Goal: Transaction & Acquisition: Purchase product/service

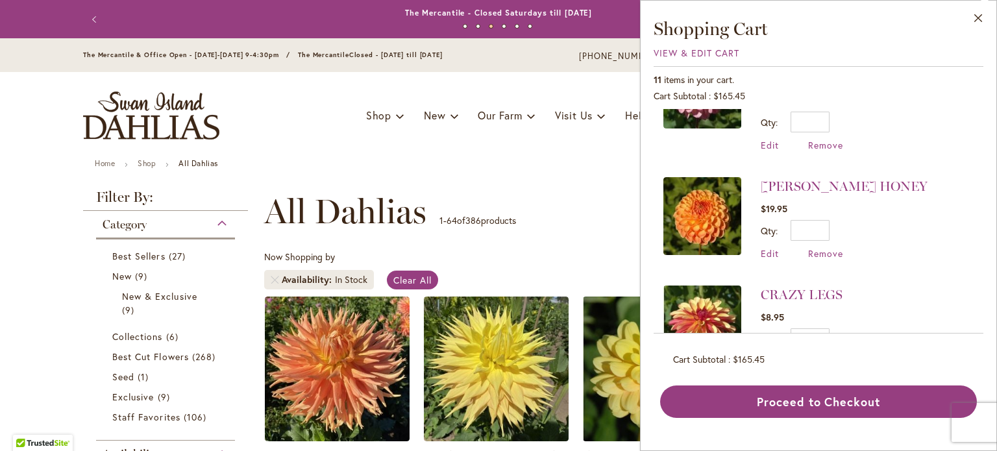
scroll to position [325, 0]
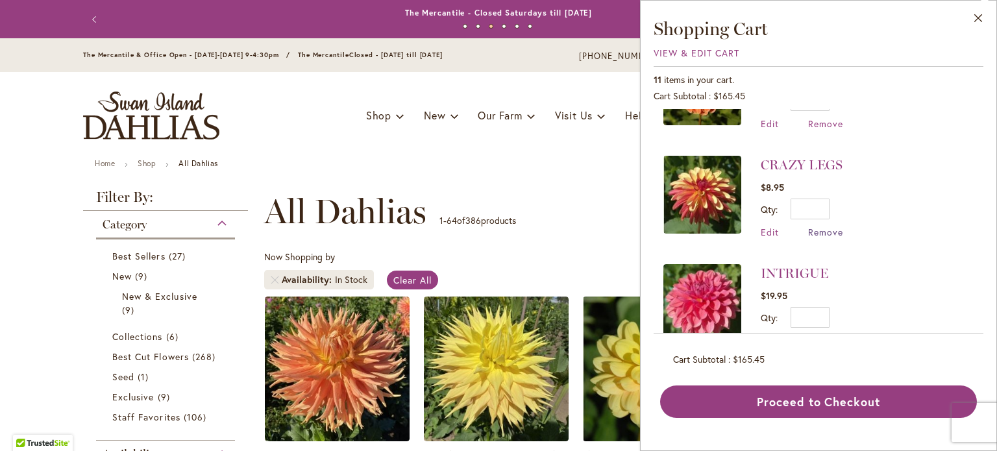
click at [826, 226] on span "Remove" at bounding box center [825, 232] width 35 height 12
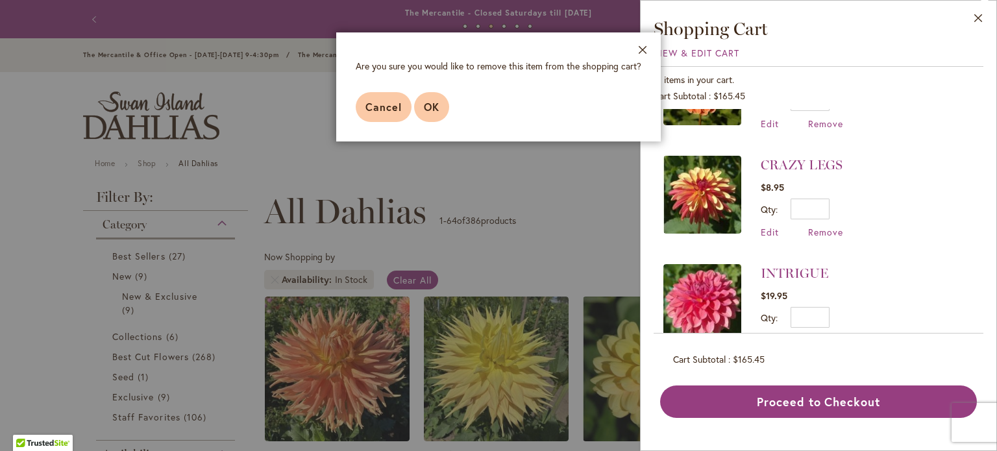
click at [436, 110] on span "OK" at bounding box center [432, 107] width 16 height 14
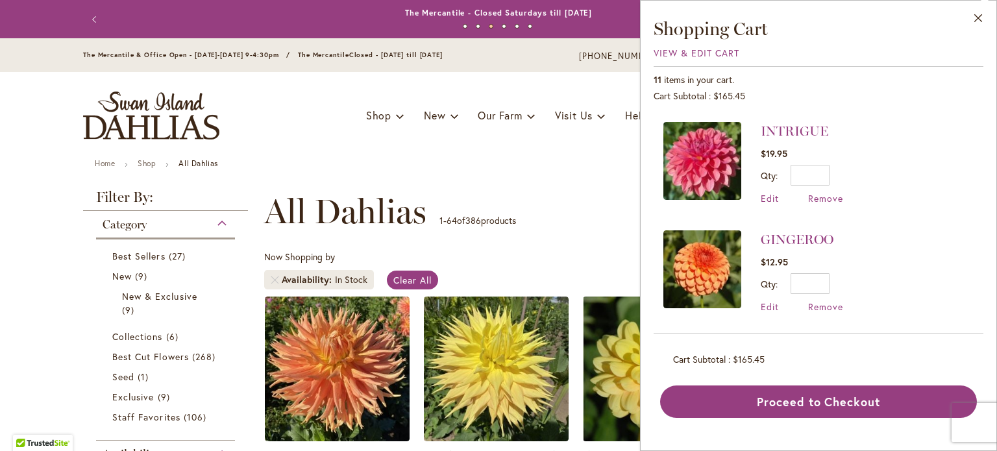
scroll to position [519, 0]
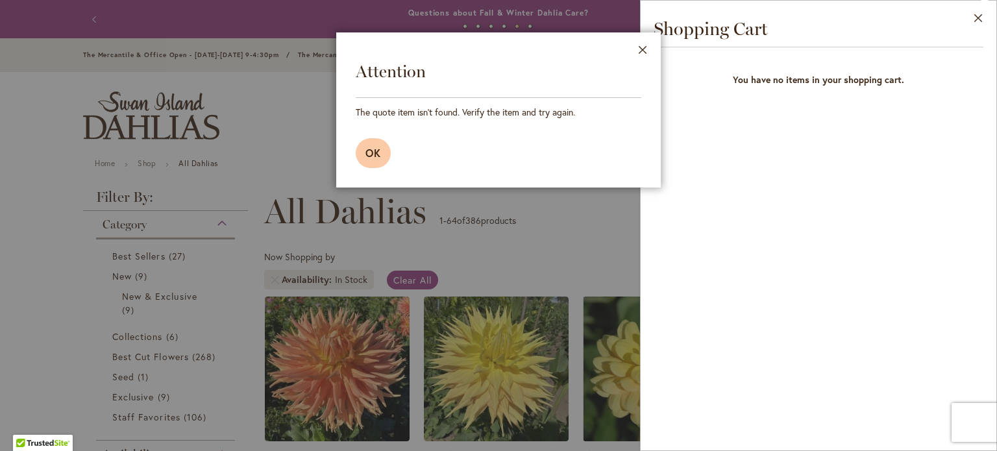
click at [382, 151] on button "OK" at bounding box center [373, 153] width 35 height 30
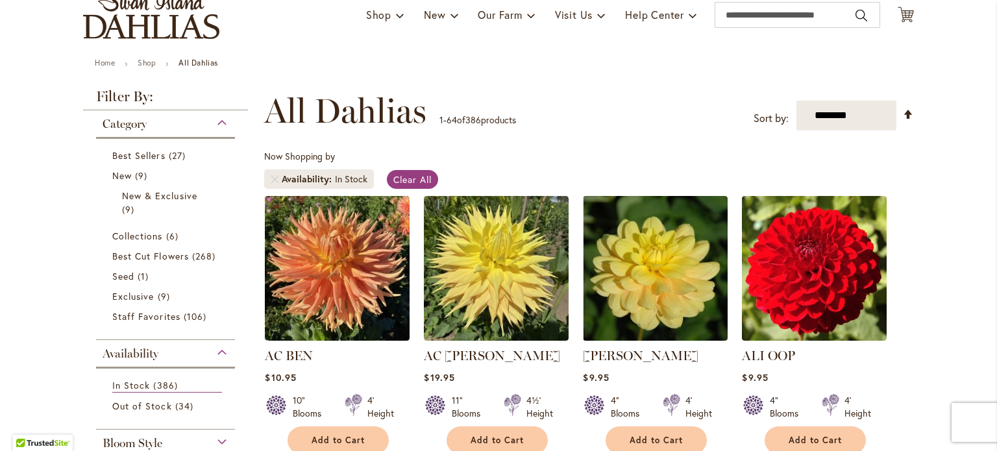
scroll to position [0, 0]
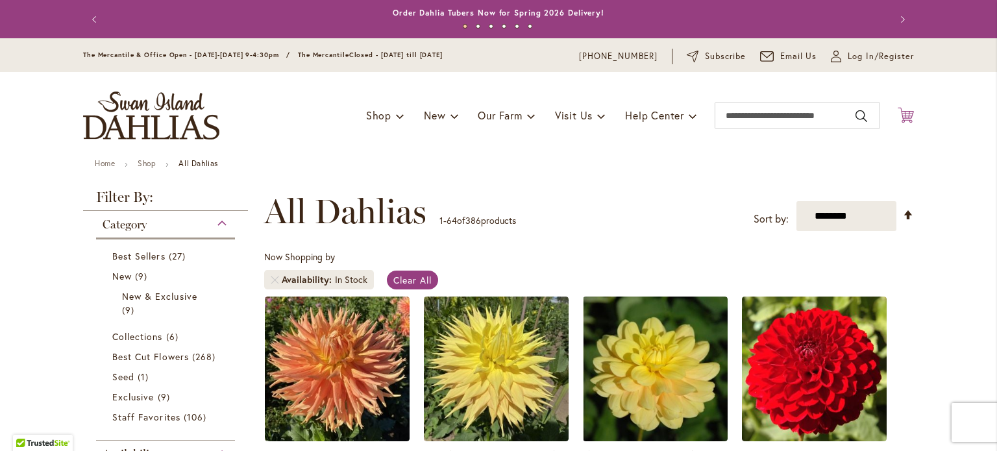
click at [898, 116] on icon "Cart .cls-1 { fill: #231f20; }" at bounding box center [906, 115] width 16 height 16
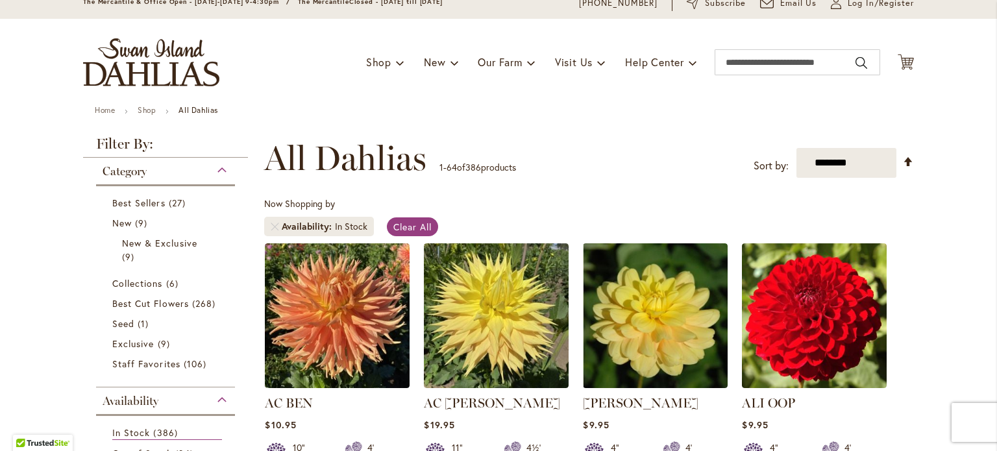
scroll to position [195, 0]
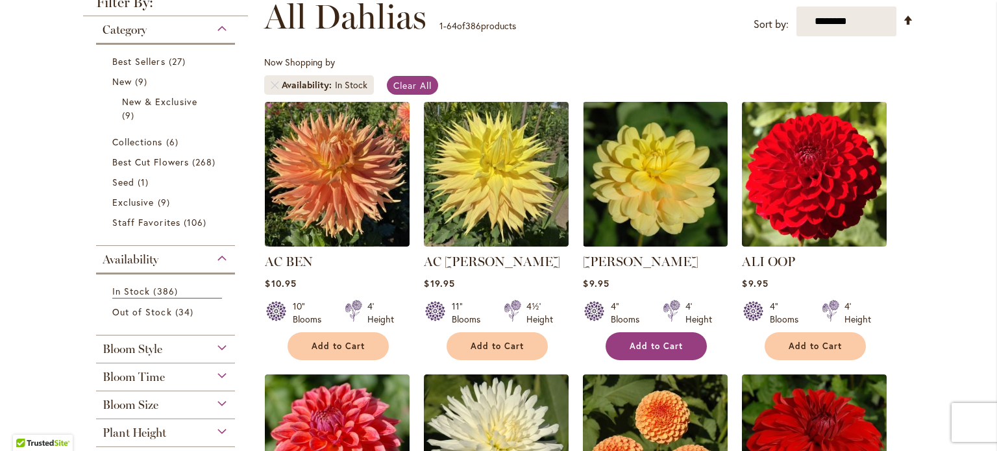
click at [636, 349] on span "Add to Cart" at bounding box center [656, 346] width 53 height 11
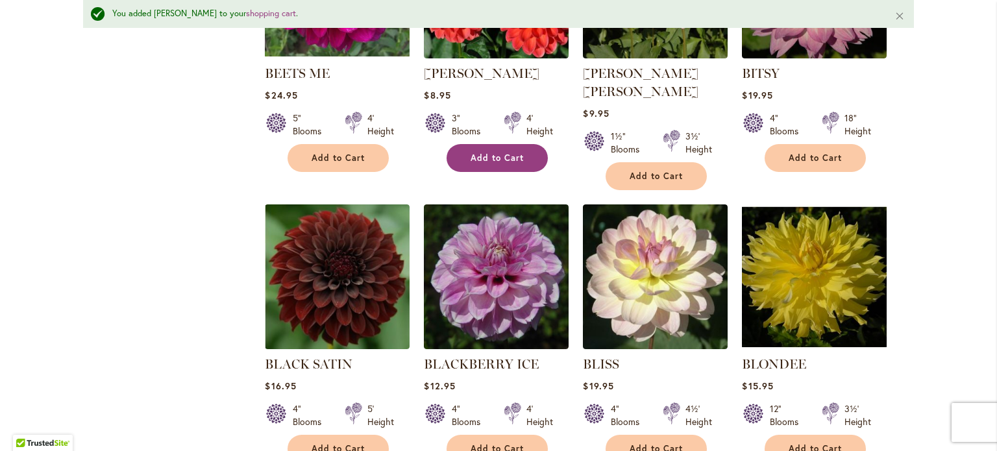
scroll to position [2436, 0]
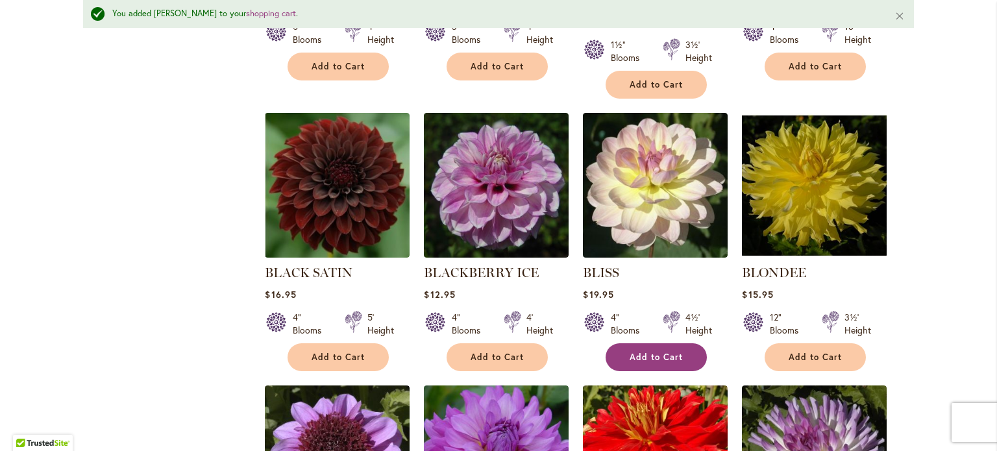
click at [652, 352] on span "Add to Cart" at bounding box center [656, 357] width 53 height 11
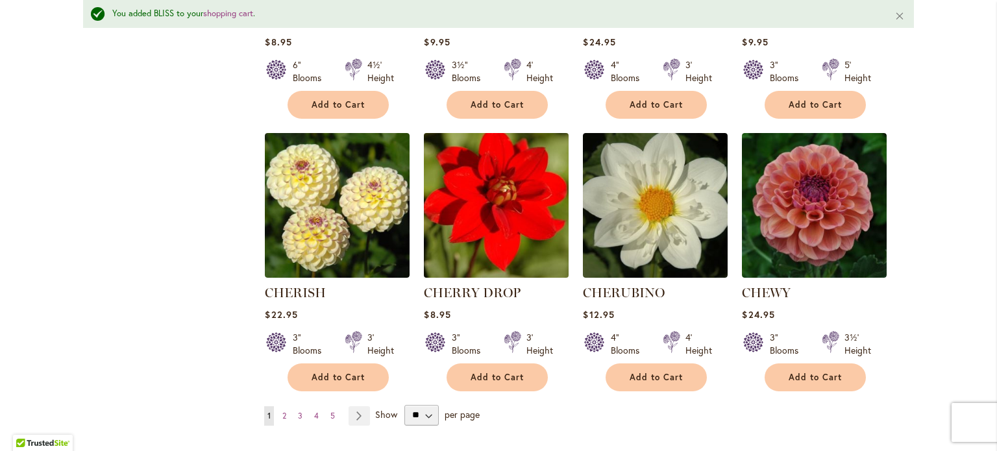
scroll to position [4384, 0]
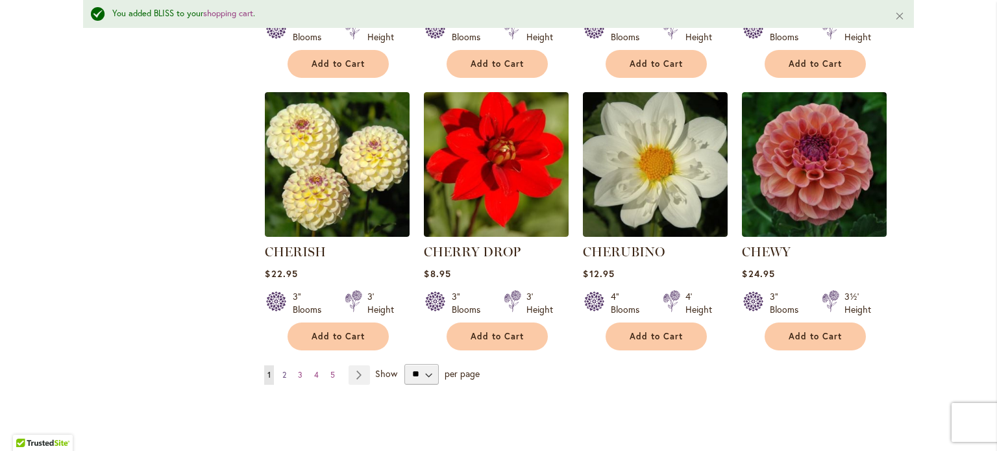
click at [282, 370] on span "2" at bounding box center [284, 375] width 4 height 10
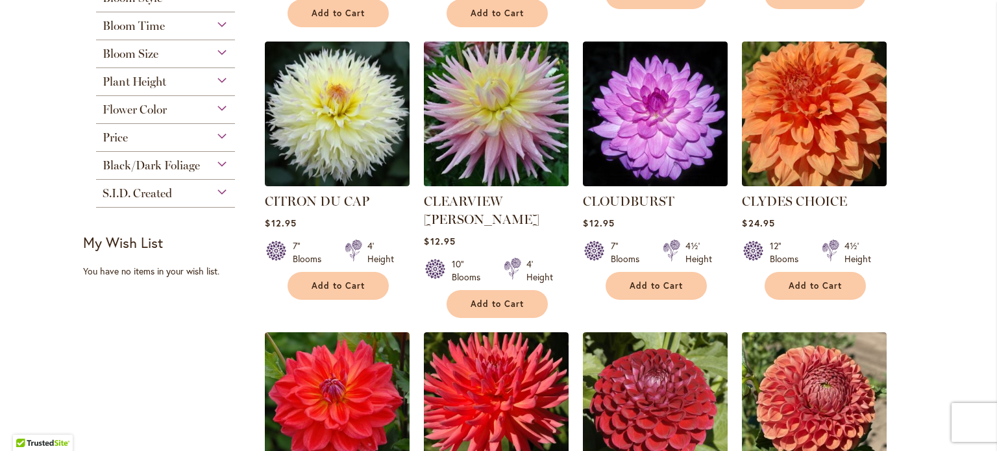
scroll to position [584, 0]
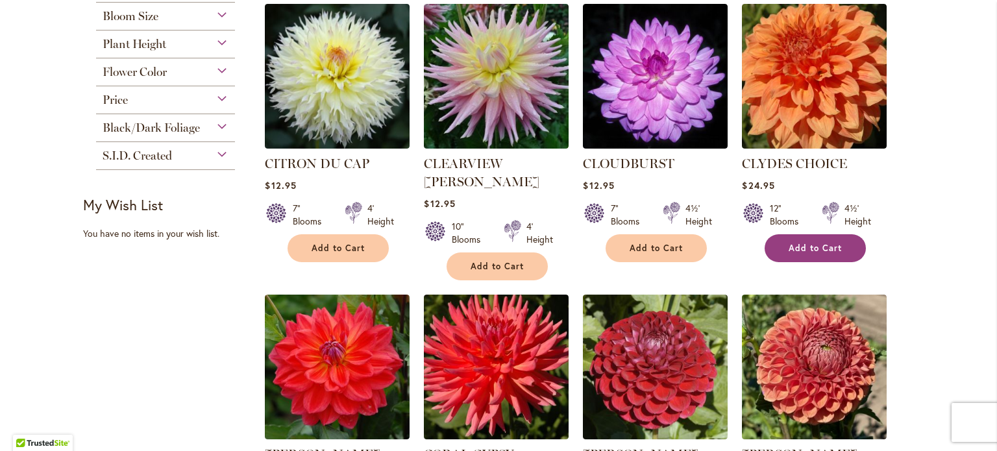
click at [817, 234] on button "Add to Cart" at bounding box center [815, 248] width 101 height 28
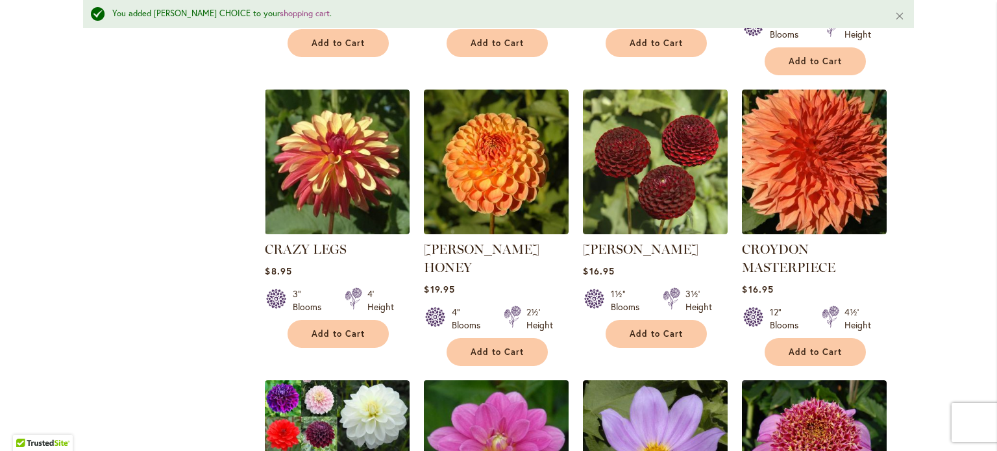
scroll to position [1137, 0]
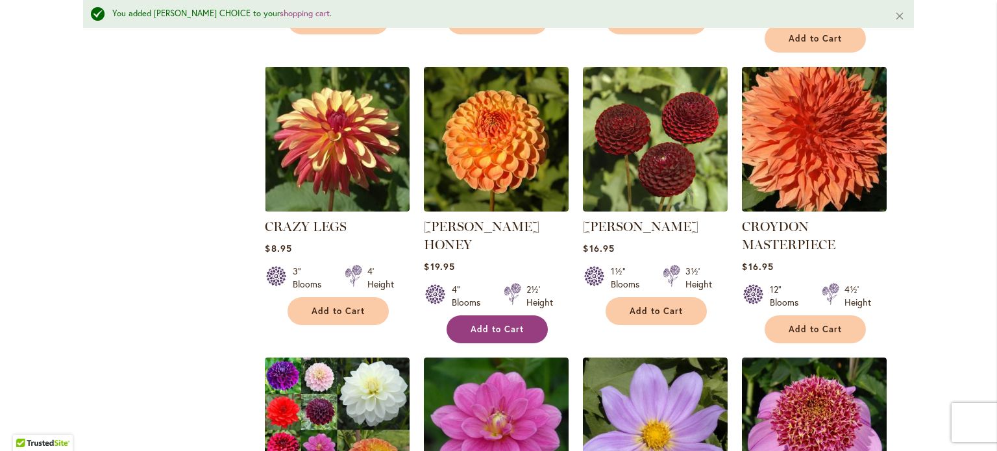
click at [496, 324] on span "Add to Cart" at bounding box center [497, 329] width 53 height 11
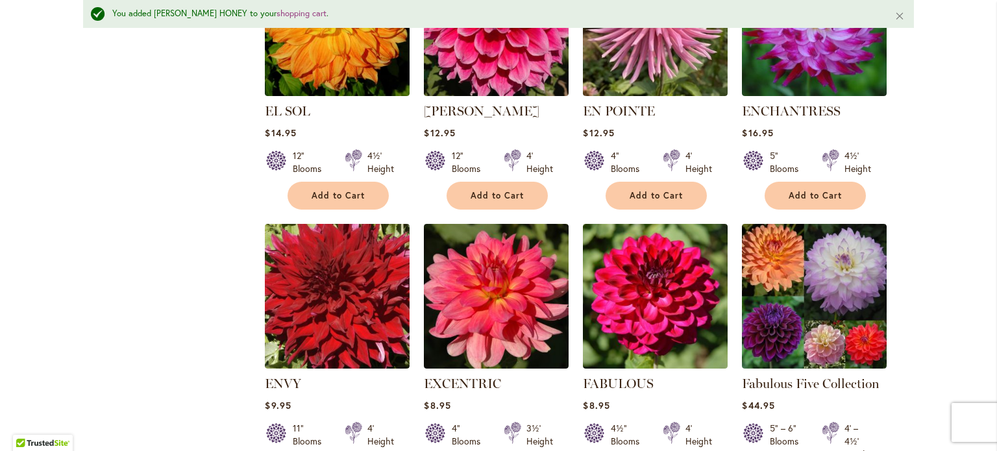
scroll to position [3280, 0]
